Goal: Transaction & Acquisition: Purchase product/service

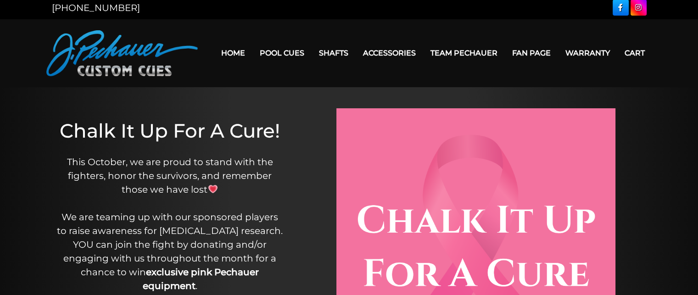
scroll to position [3, 0]
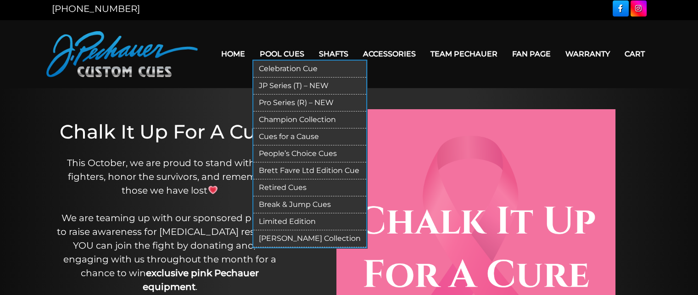
click at [303, 68] on link "Celebration Cue" at bounding box center [309, 69] width 113 height 17
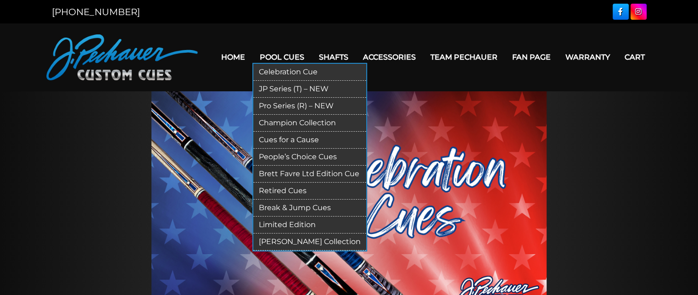
click at [292, 205] on link "Break & Jump Cues" at bounding box center [309, 208] width 113 height 17
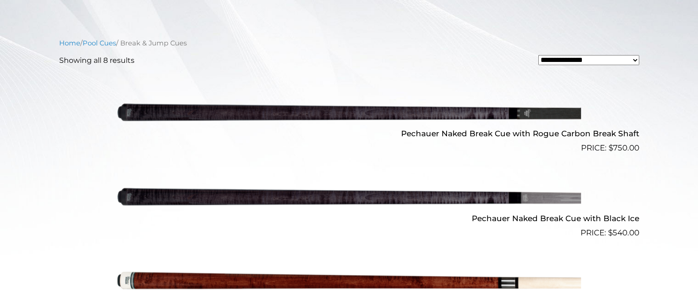
scroll to position [271, 0]
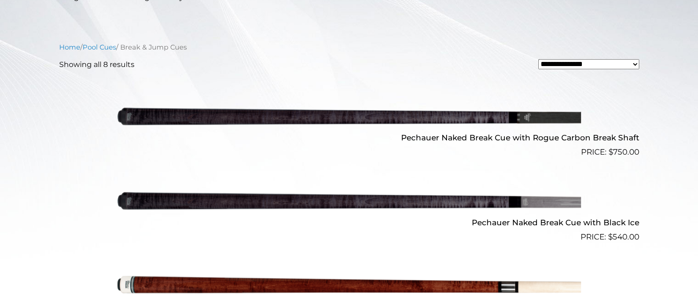
click at [339, 112] on img at bounding box center [350, 116] width 464 height 77
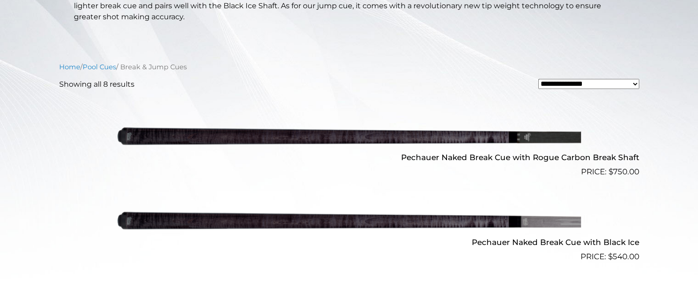
scroll to position [251, 0]
